Goal: Check status: Check status

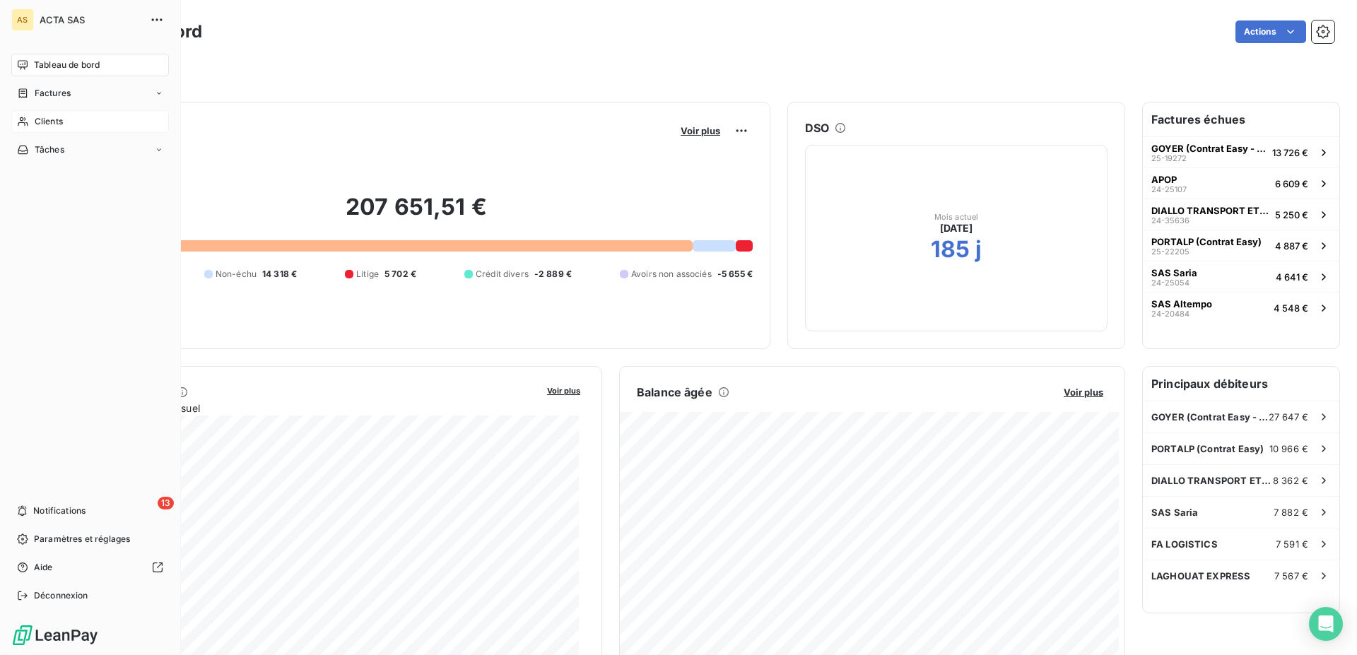
click at [51, 131] on div "Clients" at bounding box center [90, 121] width 158 height 23
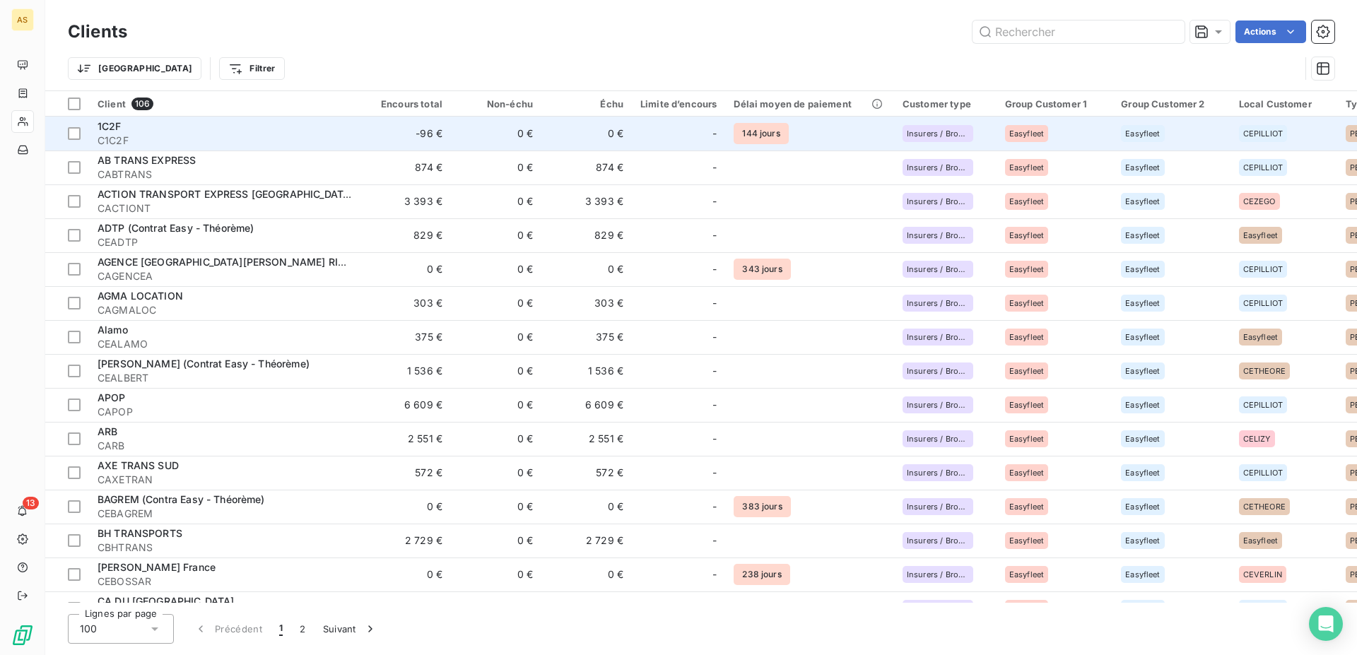
click at [165, 136] on span "C1C2F" at bounding box center [225, 141] width 254 height 14
